Goal: Information Seeking & Learning: Learn about a topic

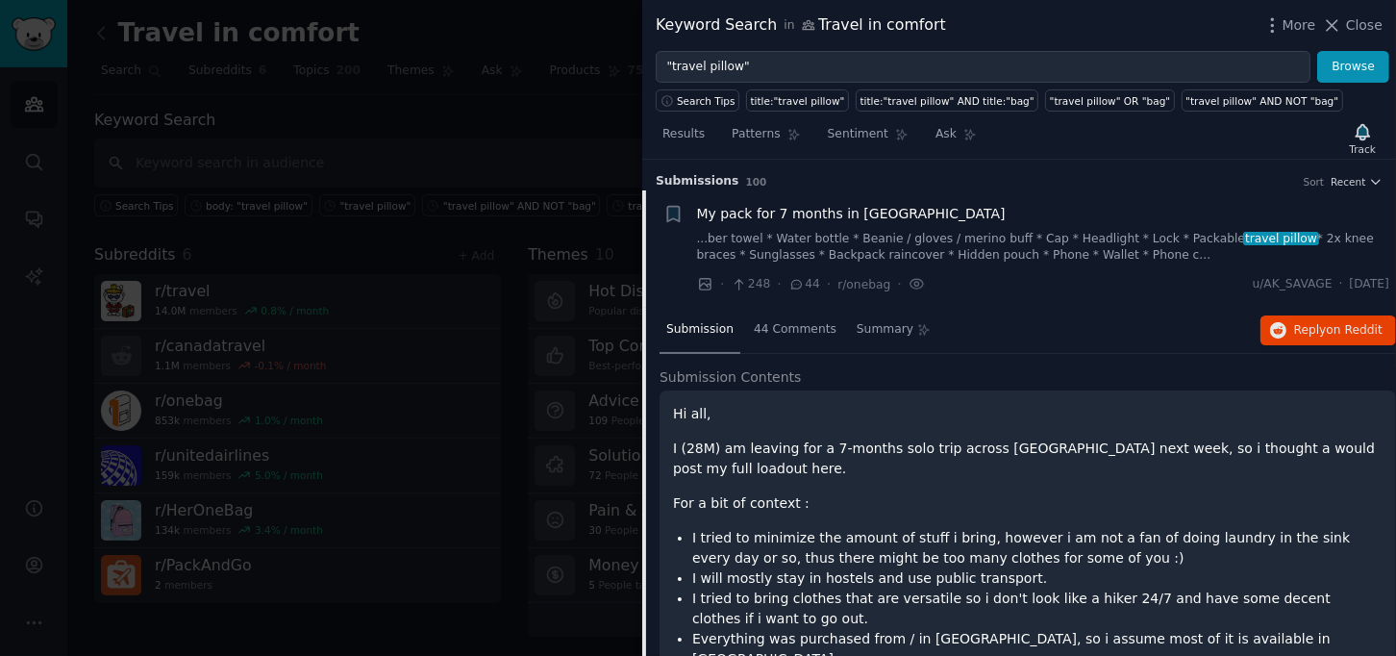
click at [1366, 21] on span "Close" at bounding box center [1364, 25] width 37 height 20
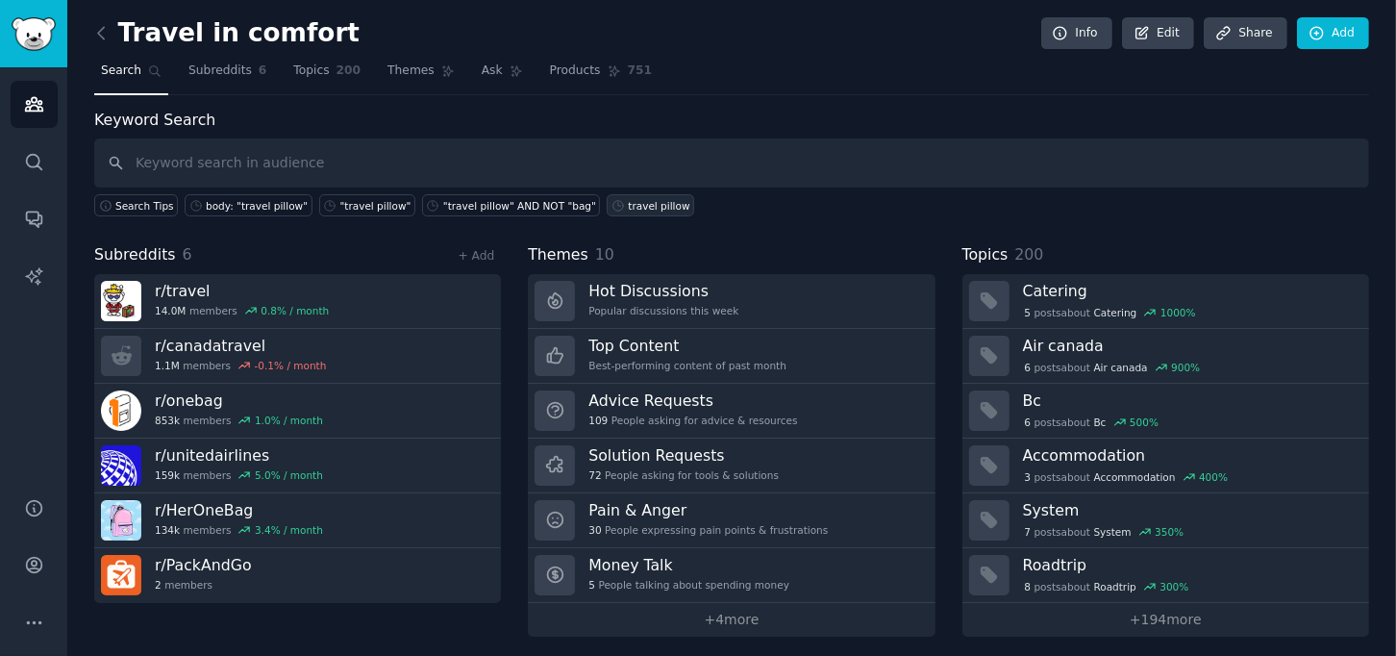
click at [628, 204] on div "travel pillow" at bounding box center [659, 205] width 62 height 13
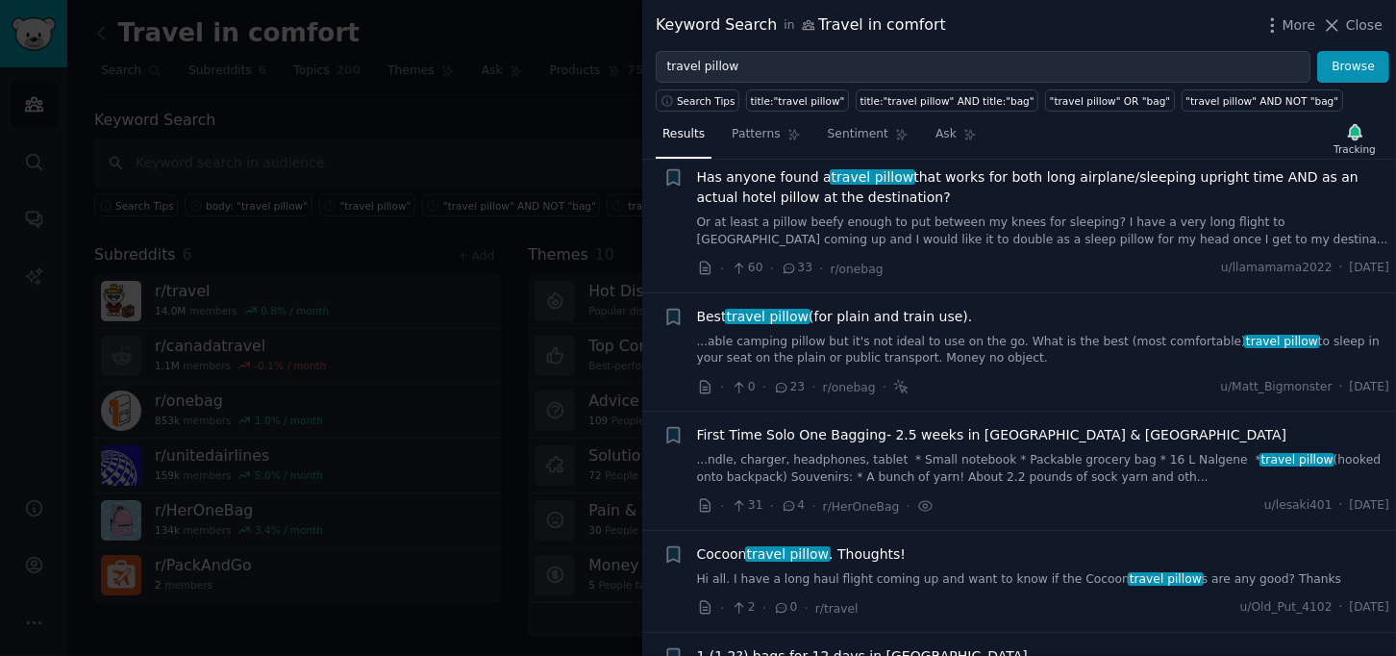
scroll to position [427, 0]
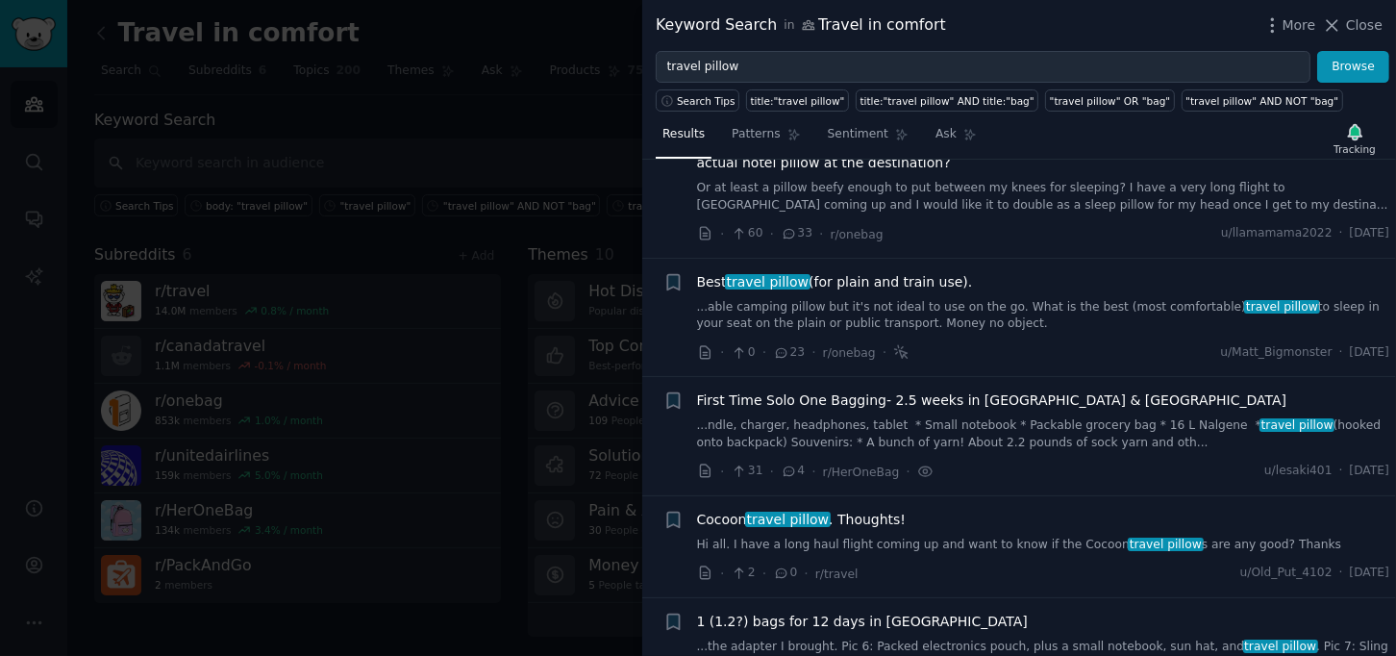
click at [894, 282] on span "Best travel pillow (for plain and train use)." at bounding box center [835, 282] width 276 height 20
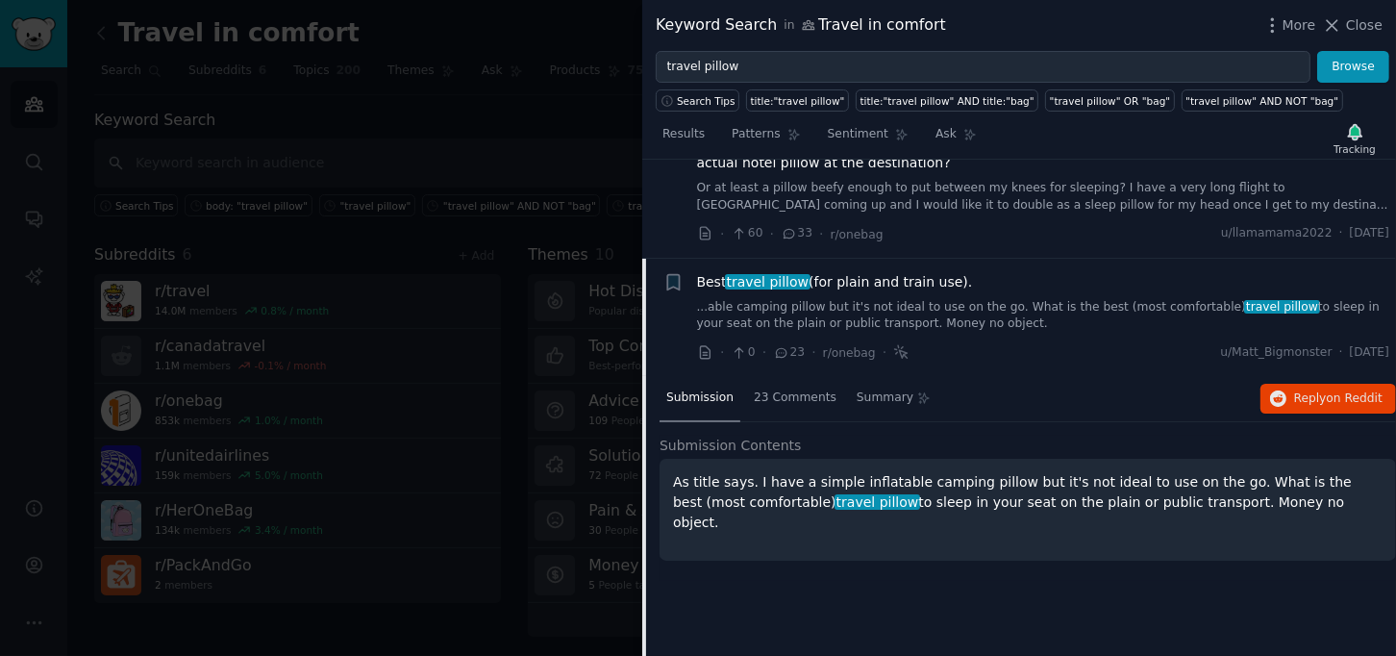
scroll to position [525, 0]
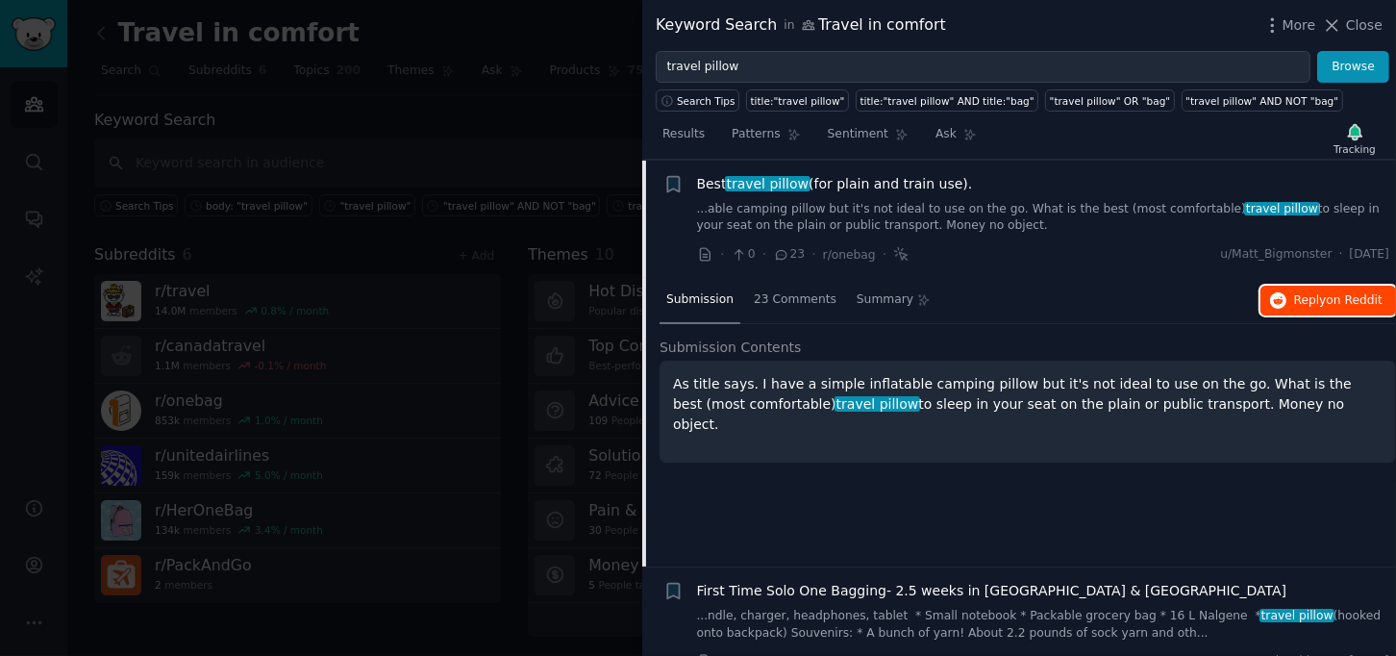
click at [1322, 298] on span "Reply on Reddit" at bounding box center [1338, 300] width 88 height 17
